Goal: Information Seeking & Learning: Learn about a topic

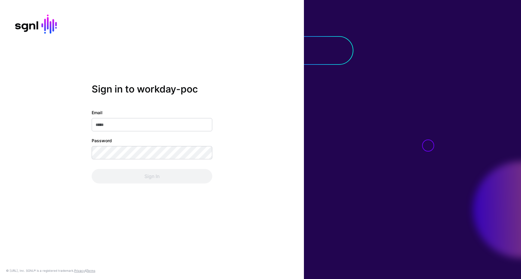
click at [125, 125] on input "Email" at bounding box center [152, 124] width 121 height 13
type input "**********"
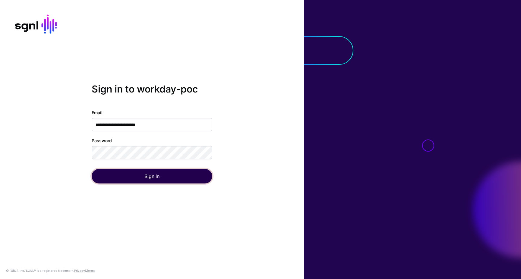
click at [148, 179] on button "Sign In" at bounding box center [152, 176] width 121 height 14
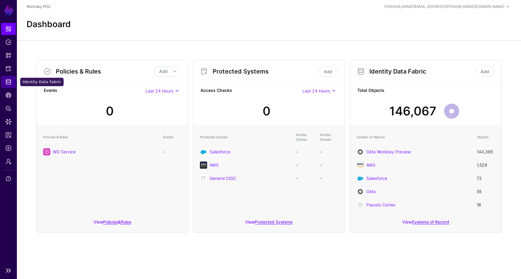
click at [8, 83] on span "Identity Data Fabric" at bounding box center [8, 82] width 6 height 6
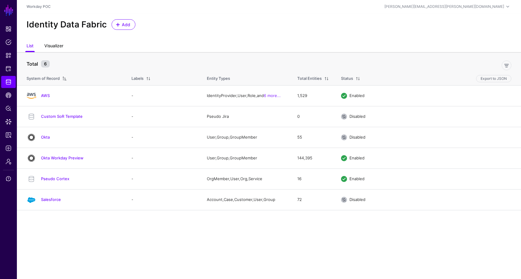
click at [59, 48] on link "Visualizer" at bounding box center [53, 46] width 19 height 11
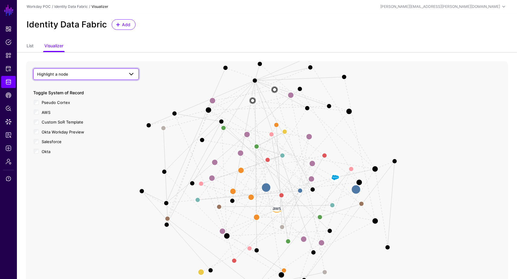
click at [132, 73] on span at bounding box center [131, 74] width 7 height 7
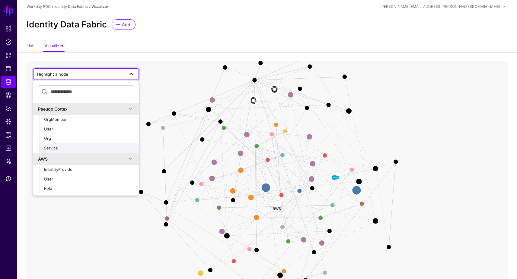
click at [54, 148] on span "Service" at bounding box center [51, 148] width 14 height 5
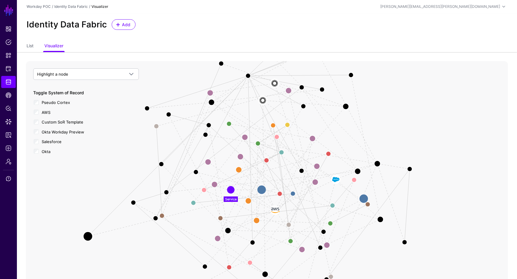
drag, startPoint x: 233, startPoint y: 201, endPoint x: 88, endPoint y: 237, distance: 149.2
click at [88, 237] on circle at bounding box center [88, 237] width 10 height 10
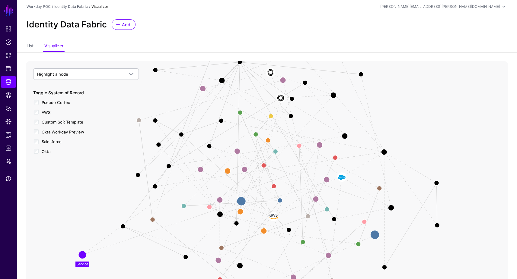
drag, startPoint x: 233, startPoint y: 195, endPoint x: 92, endPoint y: 251, distance: 151.9
click at [86, 262] on icon "Cortex to Okta Cortex to Okta User Member Org Member Org Membership Owned Servi…" at bounding box center [267, 181] width 482 height 241
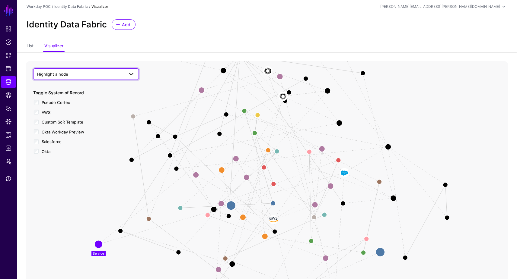
click at [131, 72] on span at bounding box center [131, 74] width 7 height 7
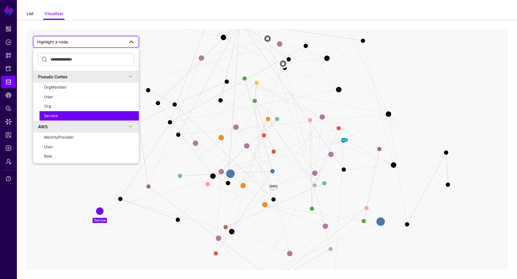
click at [31, 11] on link "List" at bounding box center [30, 13] width 7 height 11
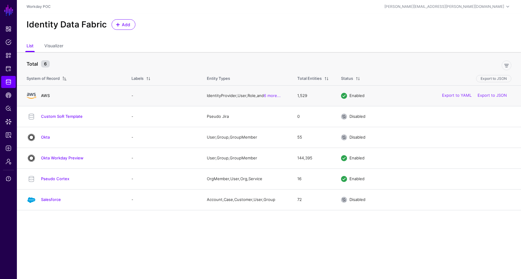
click at [48, 95] on link "AWS" at bounding box center [45, 95] width 9 height 5
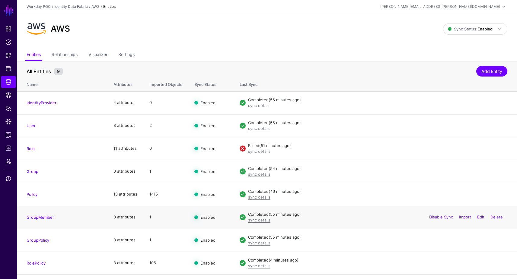
scroll to position [19, 0]
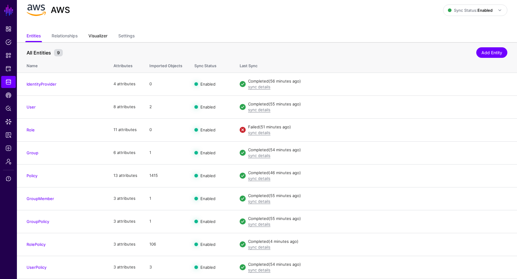
click at [103, 37] on link "Visualizer" at bounding box center [97, 36] width 19 height 11
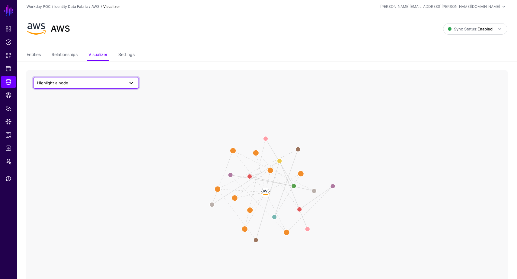
click at [132, 83] on span at bounding box center [131, 82] width 7 height 7
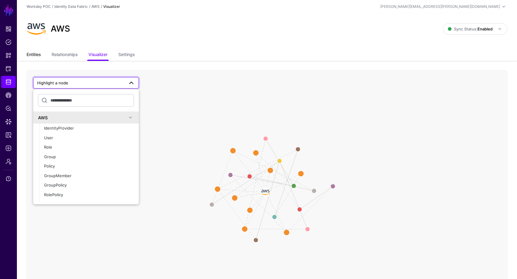
click at [34, 57] on link "Entities" at bounding box center [34, 54] width 14 height 11
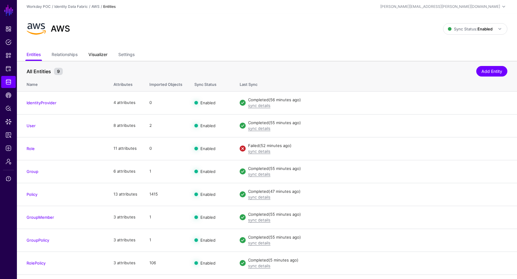
click at [103, 55] on link "Visualizer" at bounding box center [97, 54] width 19 height 11
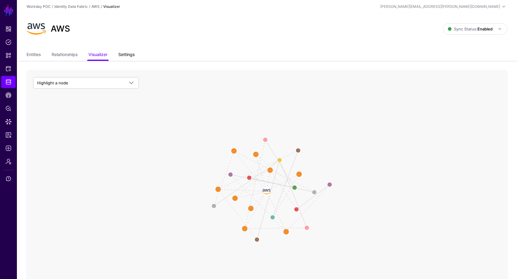
click at [129, 55] on link "Settings" at bounding box center [126, 54] width 16 height 11
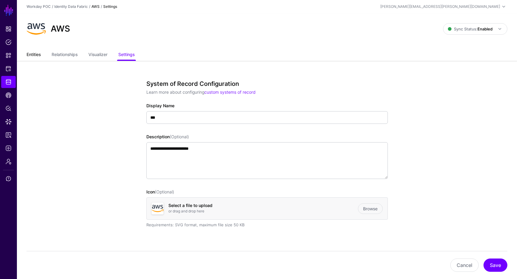
click at [27, 53] on link "Entities" at bounding box center [34, 54] width 14 height 11
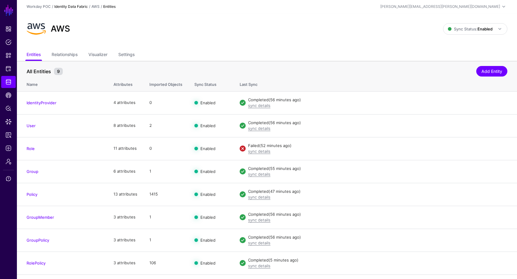
click at [80, 8] on link "Identity Data Fabric" at bounding box center [70, 6] width 33 height 5
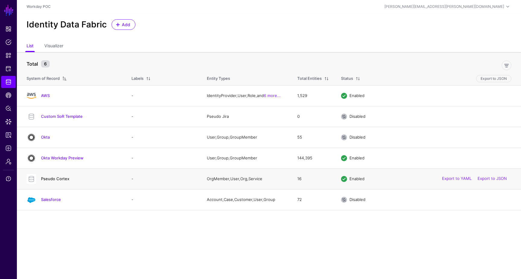
click at [56, 179] on link "Pseudo Cortex" at bounding box center [55, 178] width 28 height 5
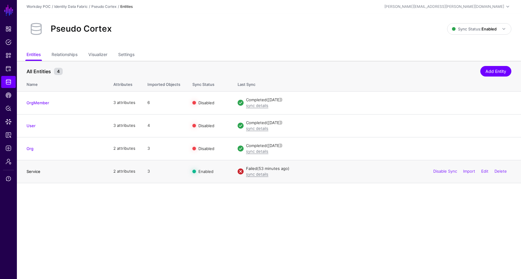
click at [32, 172] on link "Service" at bounding box center [34, 171] width 14 height 5
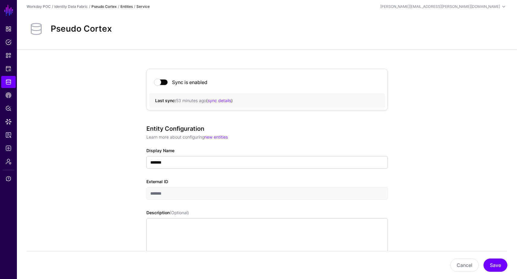
click at [105, 7] on link "Pseudo Cortex" at bounding box center [103, 6] width 25 height 5
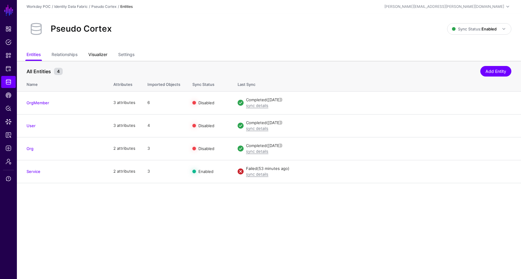
click at [100, 54] on link "Visualizer" at bounding box center [97, 54] width 19 height 11
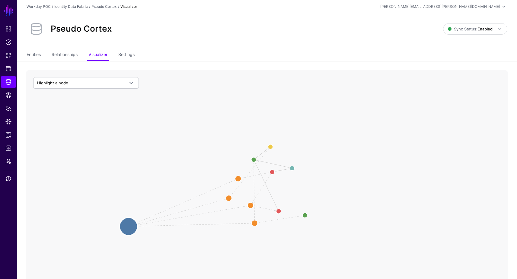
drag, startPoint x: 271, startPoint y: 197, endPoint x: 129, endPoint y: 227, distance: 145.3
click at [129, 227] on circle at bounding box center [128, 227] width 18 height 18
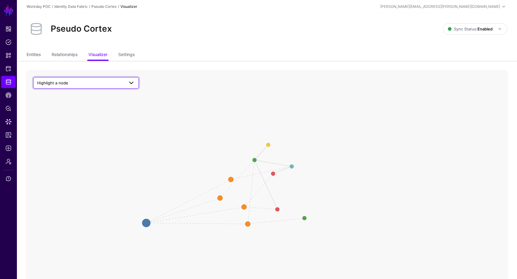
click at [129, 84] on span at bounding box center [131, 82] width 7 height 7
click at [61, 156] on div "Service" at bounding box center [89, 157] width 90 height 6
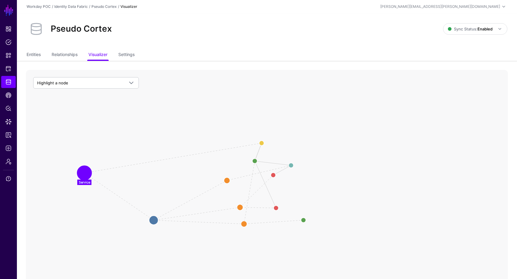
drag, startPoint x: 218, startPoint y: 200, endPoint x: 83, endPoint y: 179, distance: 137.0
click at [83, 175] on circle at bounding box center [84, 173] width 12 height 12
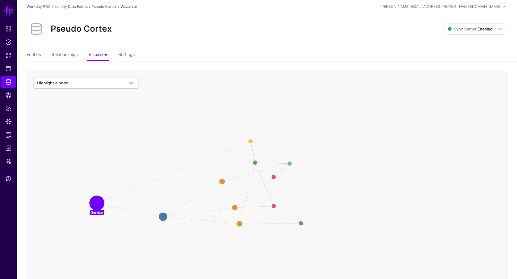
drag, startPoint x: 100, startPoint y: 177, endPoint x: 95, endPoint y: 206, distance: 29.3
click at [95, 206] on circle at bounding box center [97, 203] width 12 height 12
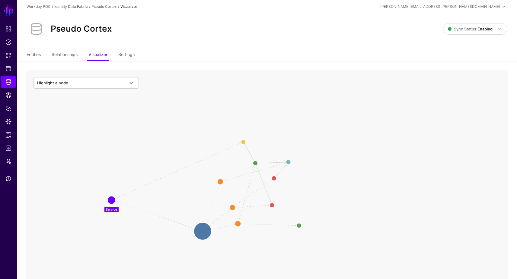
drag, startPoint x: 167, startPoint y: 218, endPoint x: 203, endPoint y: 233, distance: 38.4
click at [203, 233] on circle at bounding box center [203, 232] width 18 height 18
click at [159, 200] on icon "User Member Org Member Org Membership Owned Service Service Owner Pseudo Cortex…" at bounding box center [267, 190] width 482 height 241
click at [76, 58] on link "Relationships" at bounding box center [65, 54] width 26 height 11
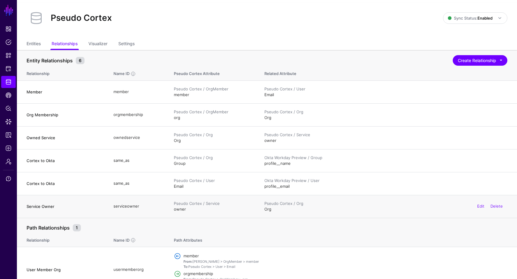
scroll to position [24, 0]
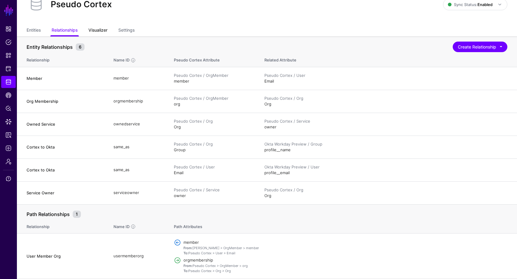
click at [96, 34] on link "Visualizer" at bounding box center [97, 30] width 19 height 11
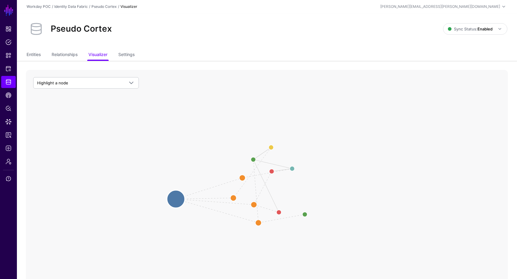
drag, startPoint x: 270, startPoint y: 198, endPoint x: 176, endPoint y: 200, distance: 93.9
click at [176, 200] on circle at bounding box center [176, 199] width 18 height 18
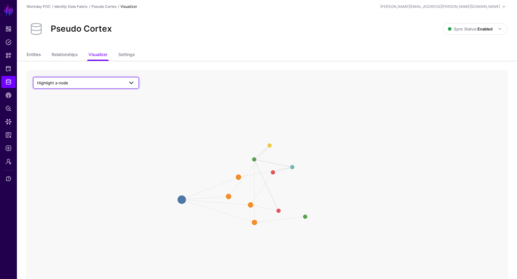
click at [130, 84] on span at bounding box center [131, 82] width 7 height 7
click at [49, 156] on span "Service" at bounding box center [51, 156] width 14 height 5
drag, startPoint x: 227, startPoint y: 196, endPoint x: 155, endPoint y: 138, distance: 92.6
click at [156, 138] on circle at bounding box center [162, 140] width 12 height 12
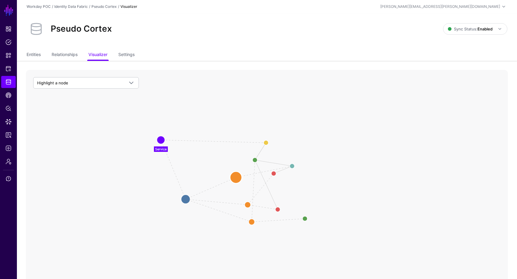
click at [236, 179] on circle at bounding box center [236, 178] width 12 height 12
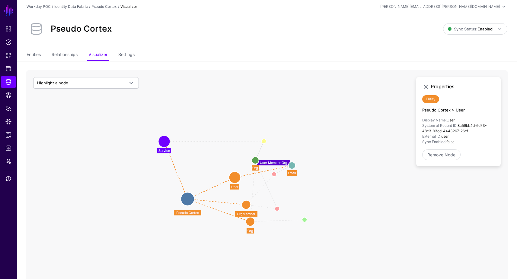
click at [163, 141] on circle at bounding box center [164, 141] width 9 height 9
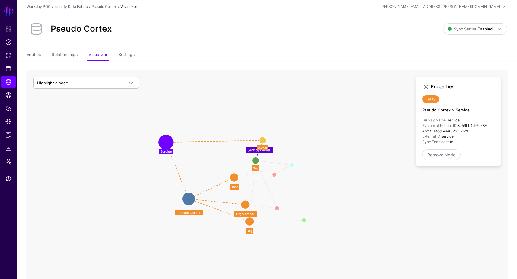
click at [233, 178] on circle at bounding box center [234, 177] width 9 height 9
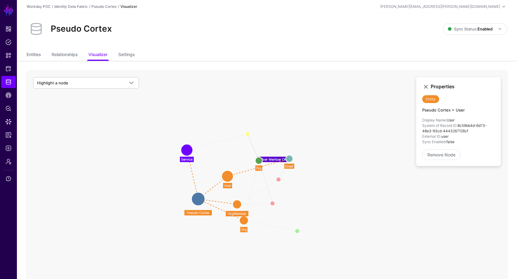
drag, startPoint x: 232, startPoint y: 178, endPoint x: 226, endPoint y: 176, distance: 6.2
click at [226, 176] on circle at bounding box center [227, 176] width 12 height 12
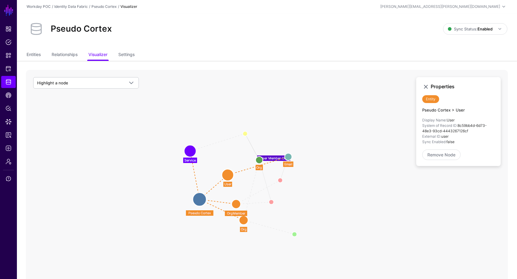
click at [186, 150] on circle at bounding box center [190, 151] width 9 height 9
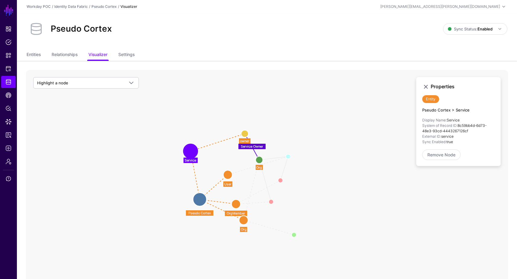
click at [260, 160] on circle at bounding box center [259, 160] width 7 height 7
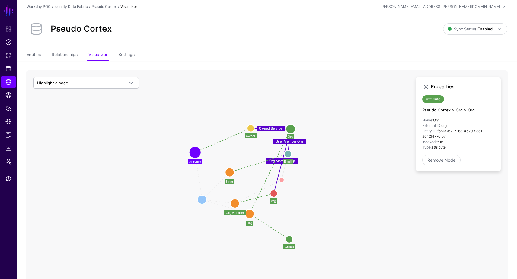
drag, startPoint x: 259, startPoint y: 159, endPoint x: 289, endPoint y: 128, distance: 43.5
click at [289, 128] on circle at bounding box center [291, 130] width 10 height 10
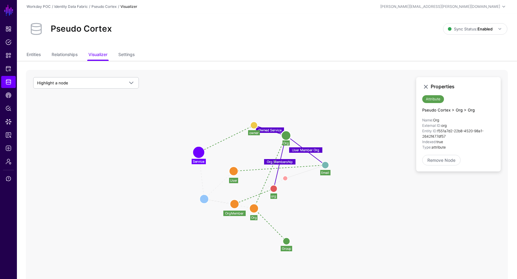
drag, startPoint x: 288, startPoint y: 155, endPoint x: 326, endPoint y: 168, distance: 39.7
click at [326, 167] on circle at bounding box center [325, 165] width 7 height 7
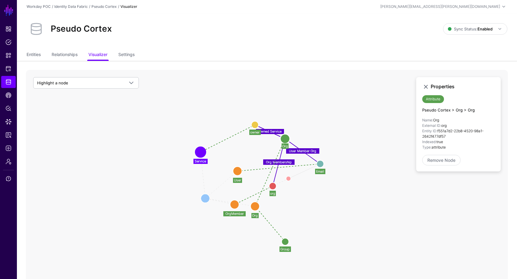
click at [236, 171] on circle at bounding box center [237, 171] width 9 height 9
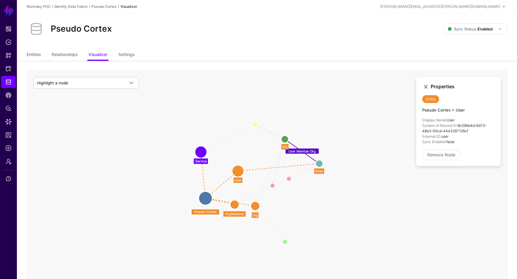
click at [285, 141] on circle at bounding box center [284, 139] width 7 height 7
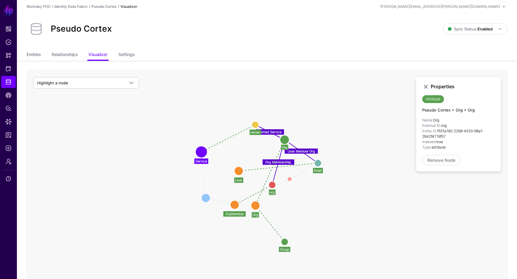
click at [284, 140] on circle at bounding box center [285, 140] width 10 height 10
click at [255, 124] on circle at bounding box center [255, 124] width 7 height 7
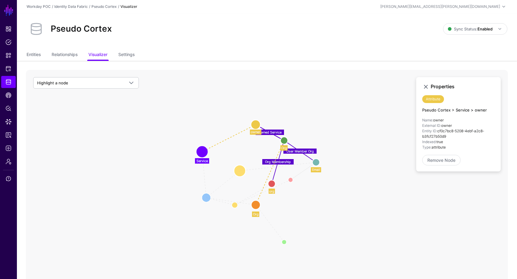
click at [238, 172] on circle at bounding box center [240, 171] width 12 height 12
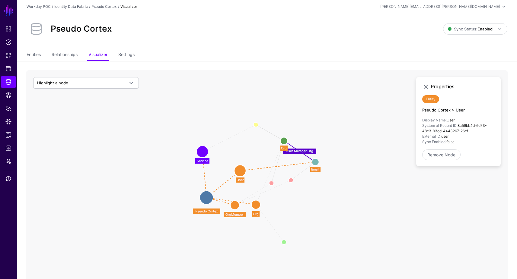
click at [285, 141] on circle at bounding box center [283, 140] width 7 height 7
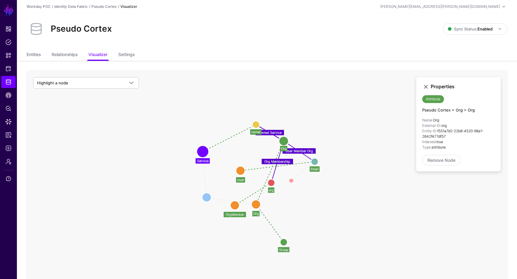
click at [240, 170] on circle at bounding box center [240, 171] width 9 height 9
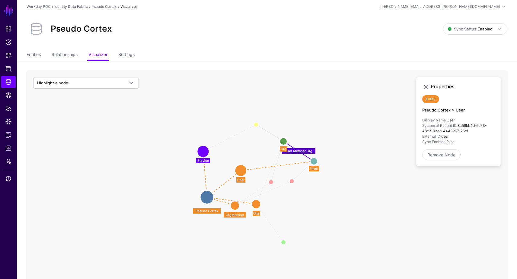
click at [282, 141] on circle at bounding box center [283, 141] width 7 height 7
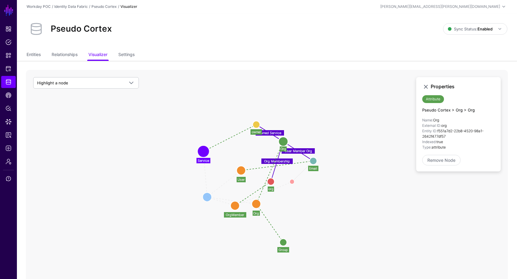
click at [254, 125] on circle at bounding box center [256, 124] width 7 height 7
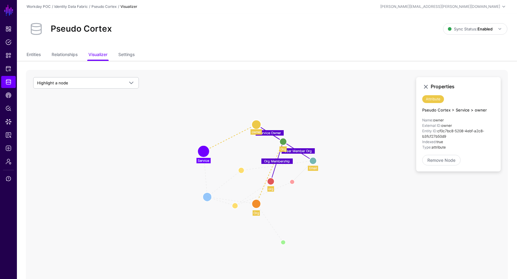
click at [206, 155] on circle at bounding box center [203, 151] width 9 height 9
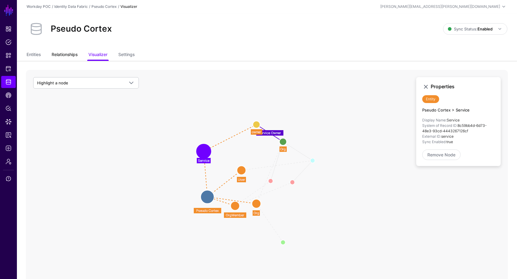
click at [69, 51] on link "Relationships" at bounding box center [65, 54] width 26 height 11
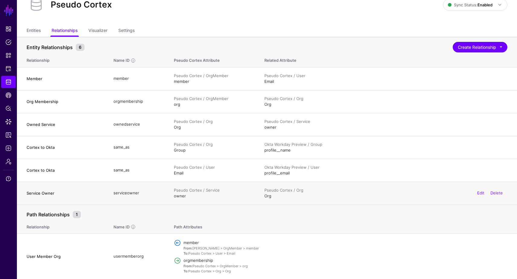
scroll to position [24, 0]
click at [36, 27] on link "Entities" at bounding box center [34, 30] width 14 height 11
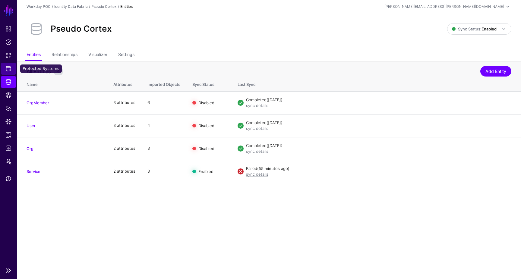
click at [7, 68] on span "Protected Systems" at bounding box center [8, 69] width 6 height 6
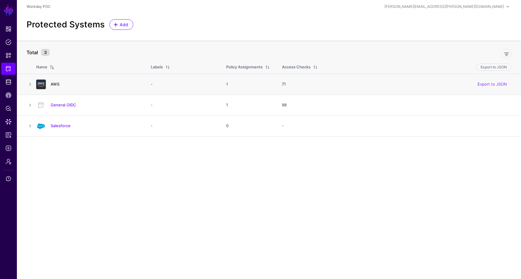
click at [53, 84] on link "AWS" at bounding box center [55, 84] width 9 height 5
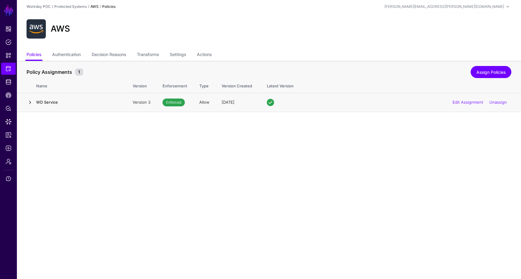
click at [31, 106] on link at bounding box center [30, 102] width 7 height 7
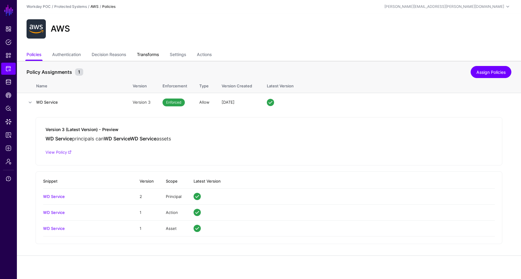
click at [155, 56] on link "Transforms" at bounding box center [148, 54] width 22 height 11
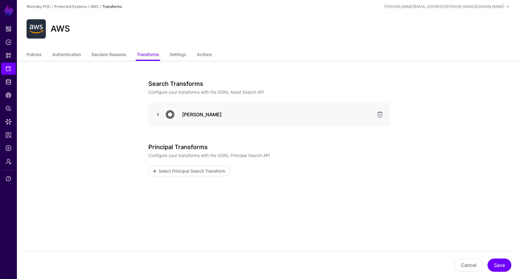
click at [157, 117] on link at bounding box center [157, 114] width 7 height 7
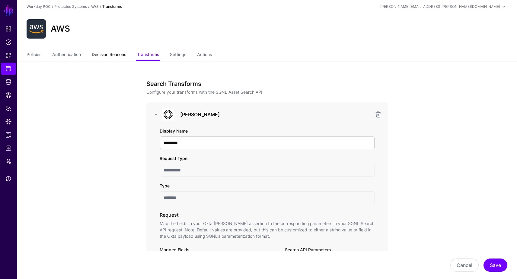
click at [104, 52] on link "Decision Reasons" at bounding box center [109, 54] width 34 height 11
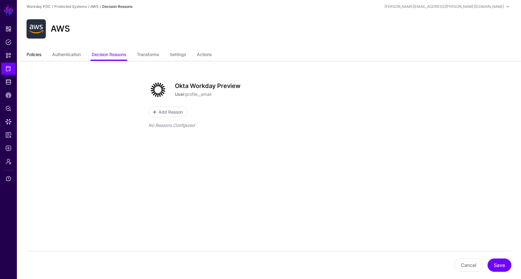
click at [28, 56] on link "Policies" at bounding box center [34, 54] width 15 height 11
